Goal: Navigation & Orientation: Find specific page/section

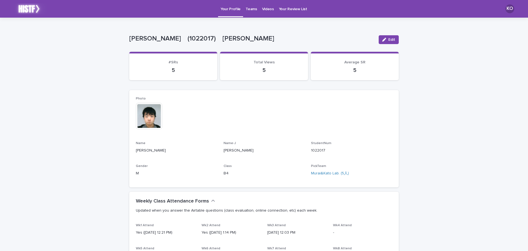
click at [249, 10] on p "Teams" at bounding box center [251, 6] width 11 height 12
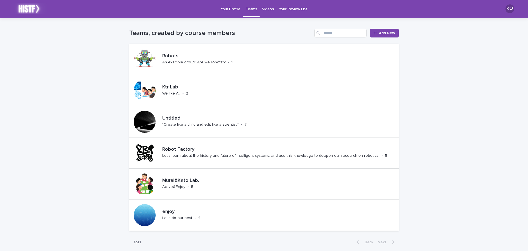
click at [262, 9] on p "Videos" at bounding box center [268, 6] width 12 height 12
